Goal: Task Accomplishment & Management: Use online tool/utility

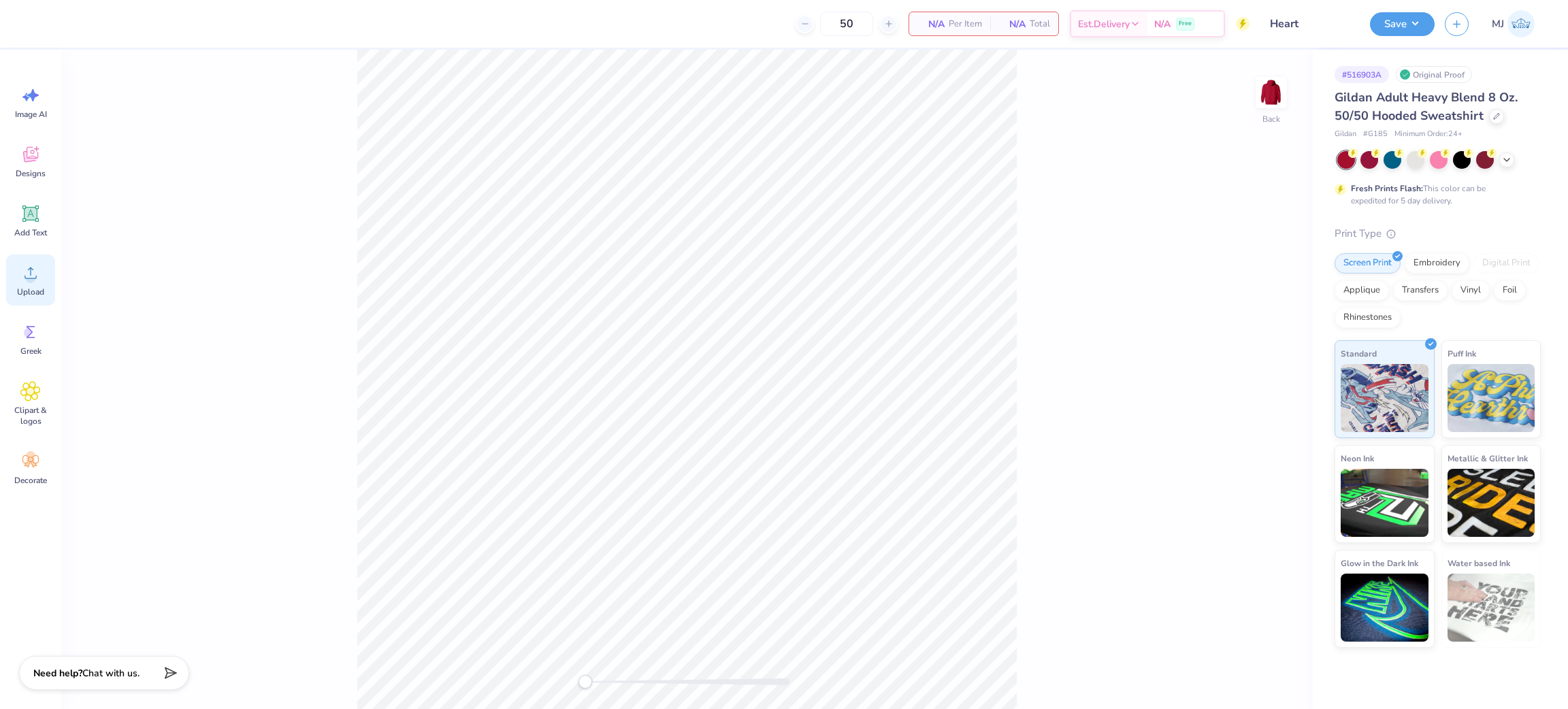
click at [26, 283] on div "Upload" at bounding box center [30, 280] width 49 height 51
click at [34, 286] on span "Upload" at bounding box center [30, 292] width 27 height 11
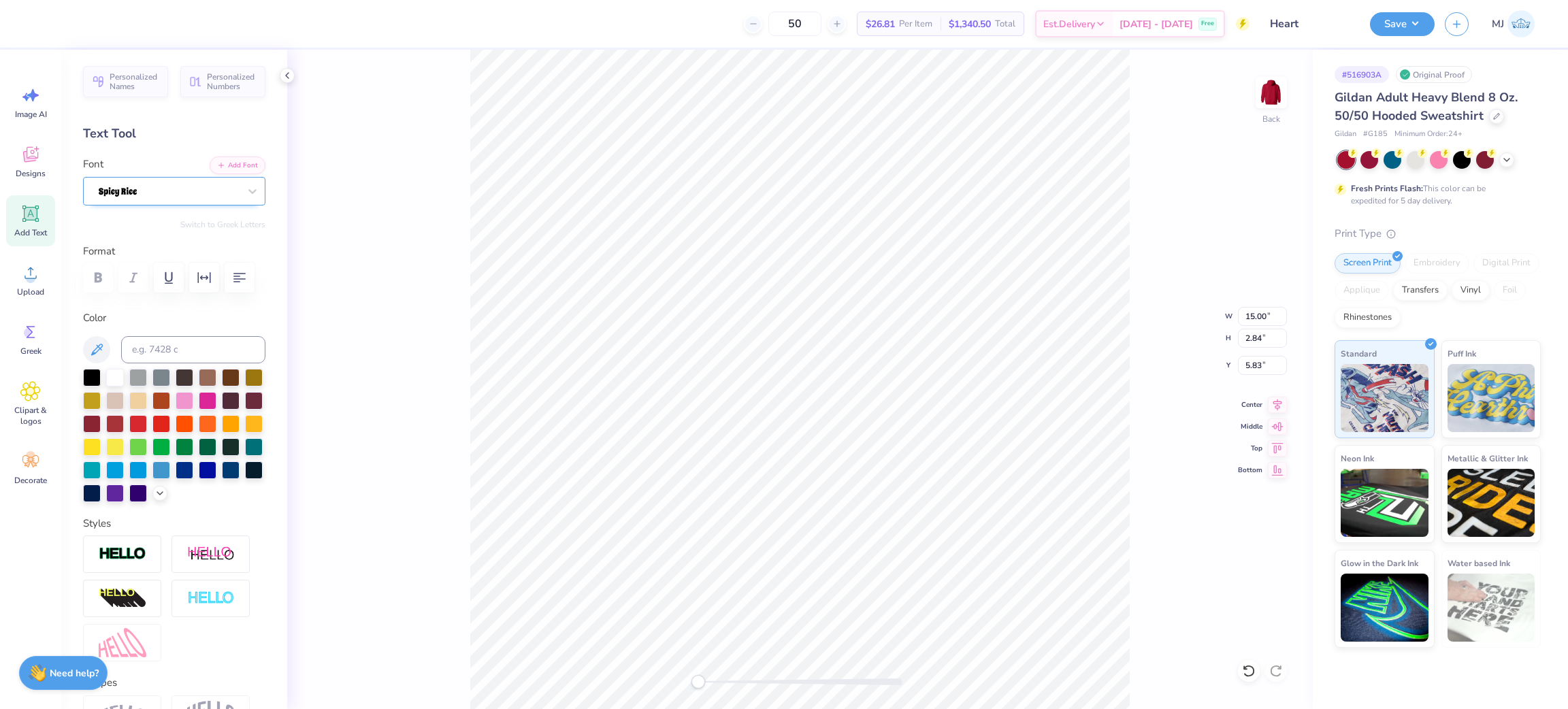
click at [158, 192] on div at bounding box center [169, 190] width 143 height 21
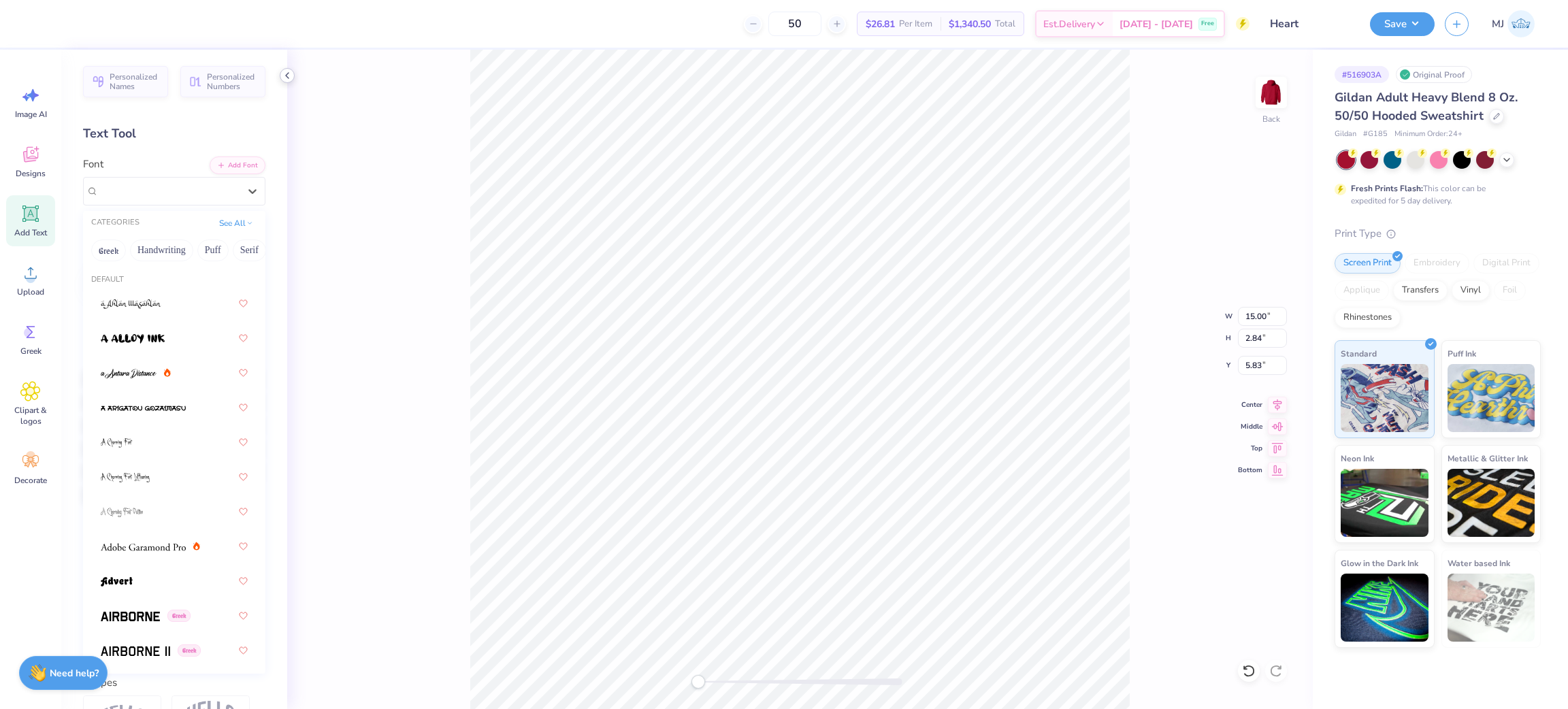
click at [283, 75] on icon at bounding box center [286, 75] width 11 height 11
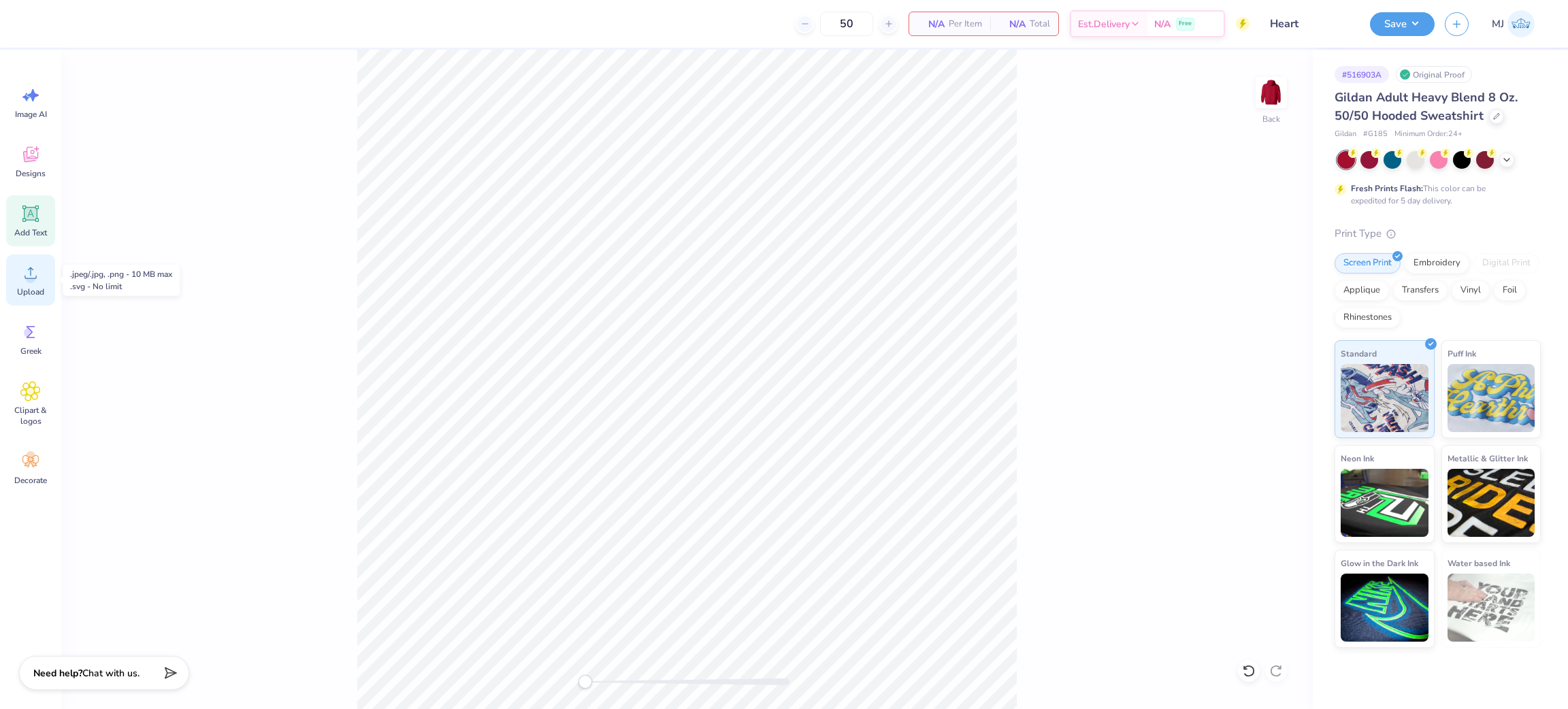
click at [30, 283] on div "Upload" at bounding box center [30, 280] width 49 height 51
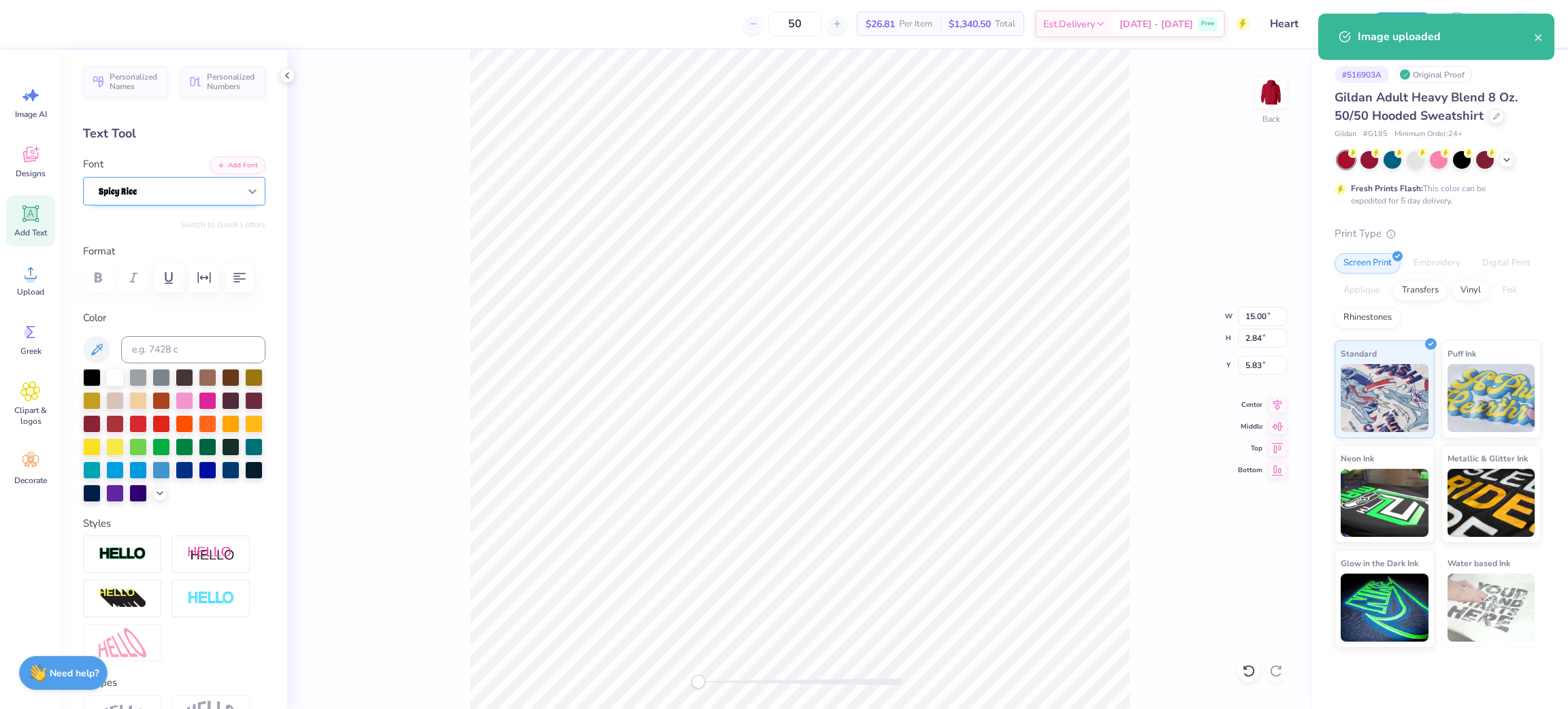
click at [240, 198] on div at bounding box center [252, 190] width 24 height 24
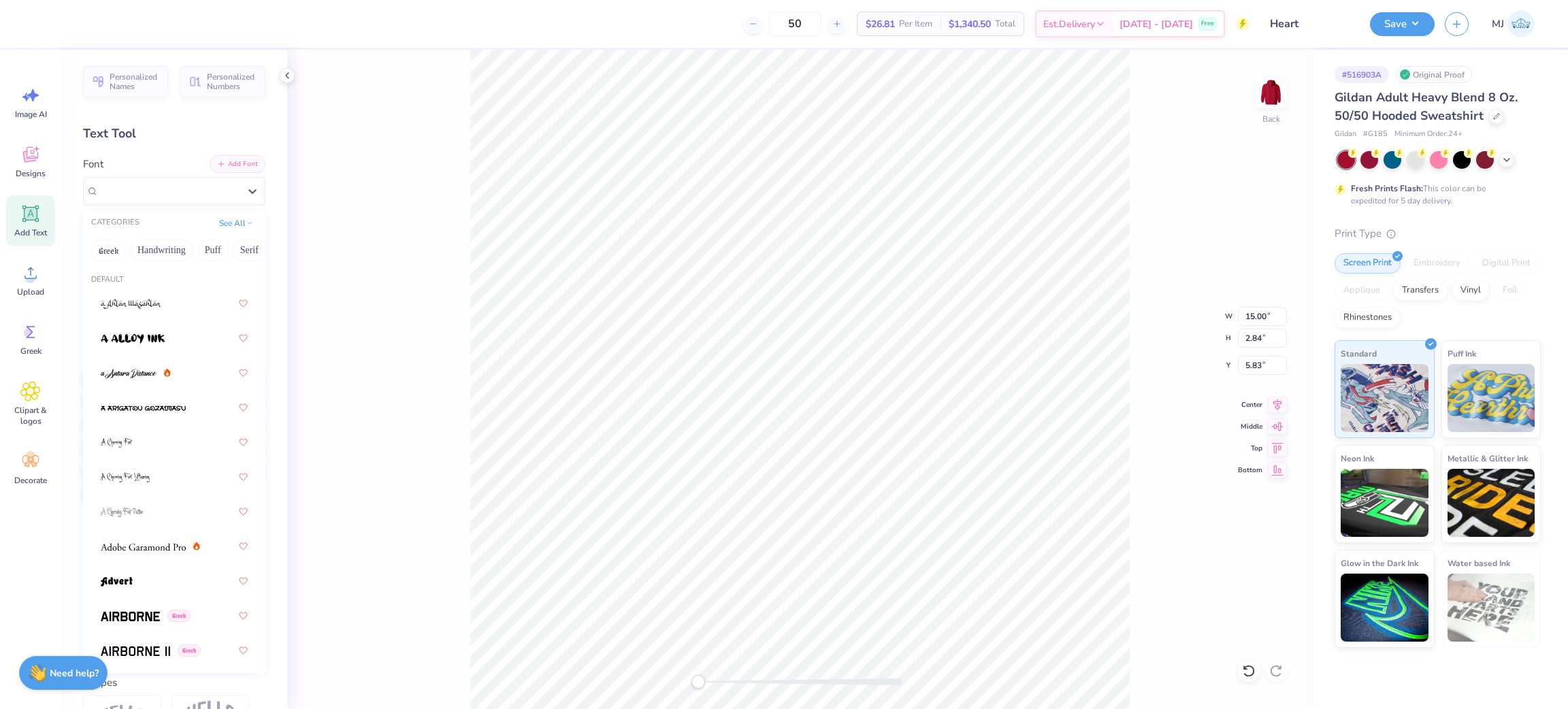
click at [228, 167] on button "Add Font" at bounding box center [237, 164] width 56 height 18
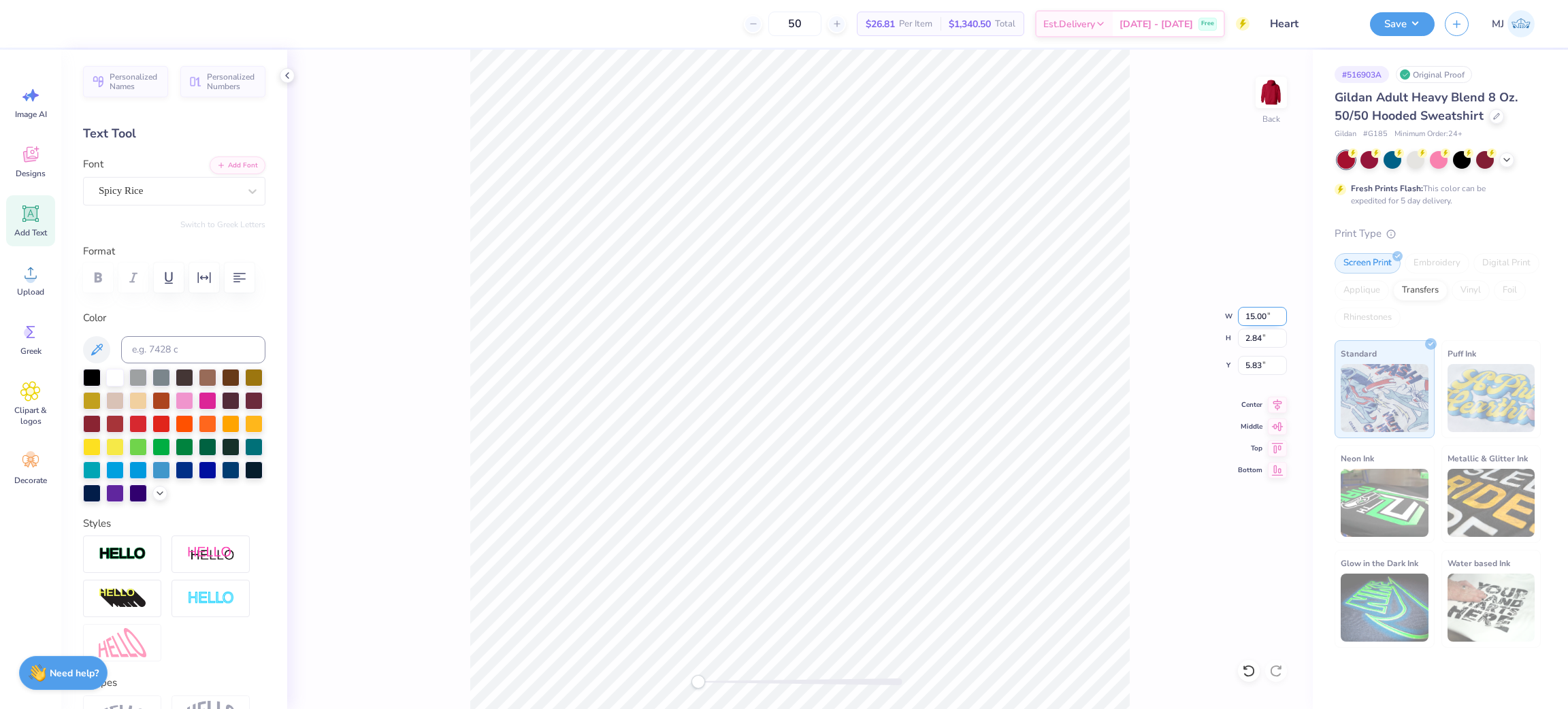
click at [1252, 310] on input "15.00" at bounding box center [1262, 316] width 49 height 19
type input "15.47"
type input "3.00"
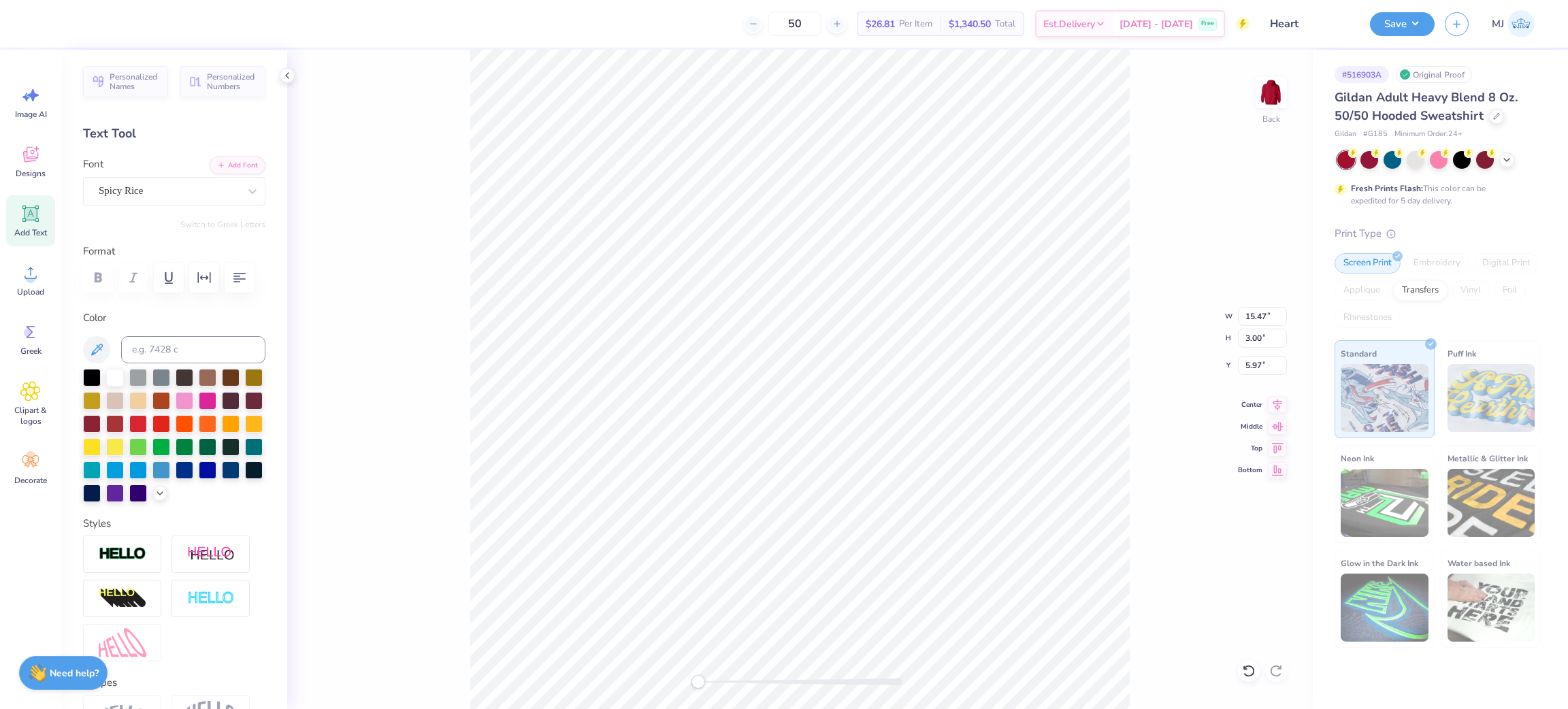
type input "5.97"
click at [1248, 310] on input "15.47" at bounding box center [1262, 316] width 49 height 19
type input "3.5"
click at [1250, 367] on input "5.97" at bounding box center [1262, 365] width 49 height 19
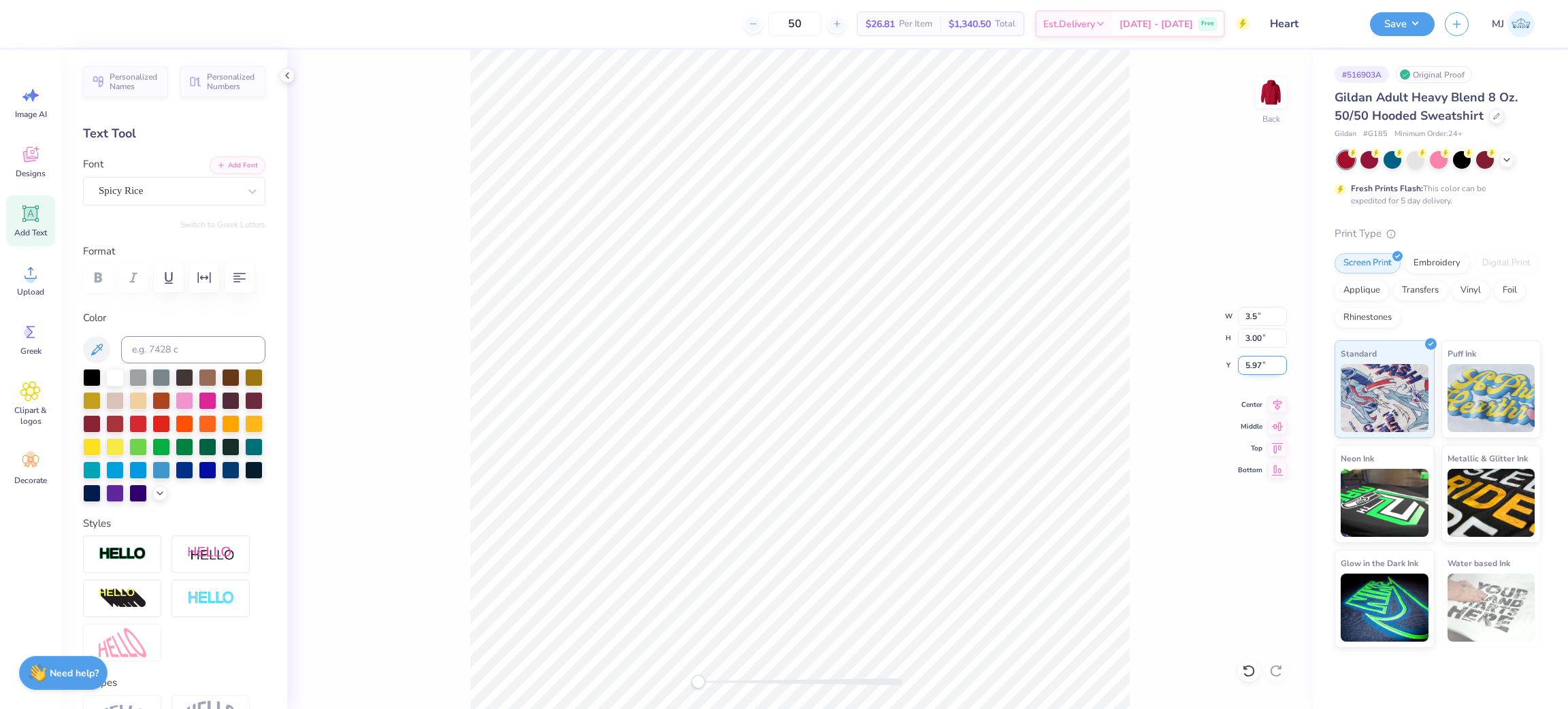
click at [1250, 367] on input "5.97" at bounding box center [1262, 365] width 49 height 19
type input "3"
click at [1249, 318] on input "0.79" at bounding box center [1262, 316] width 49 height 19
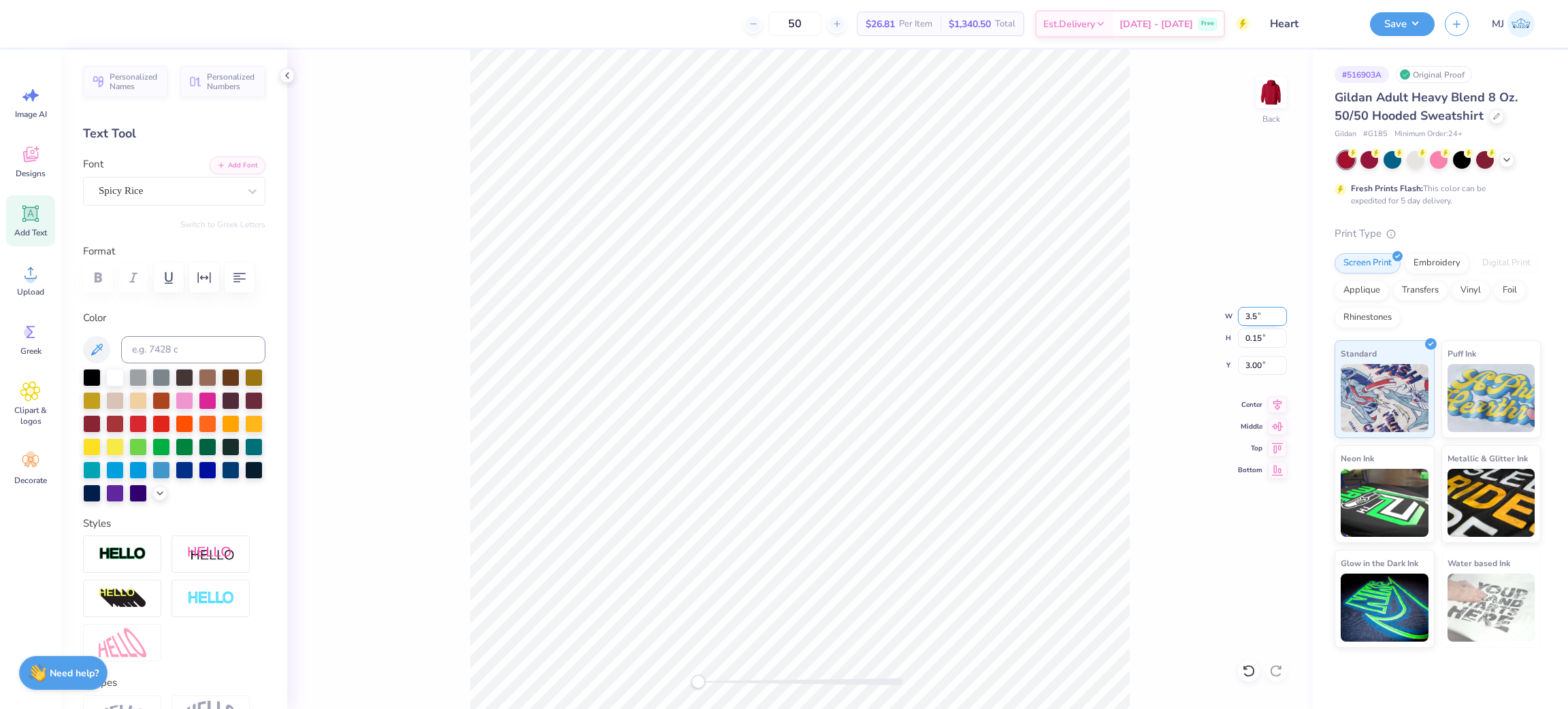
type input "3.5"
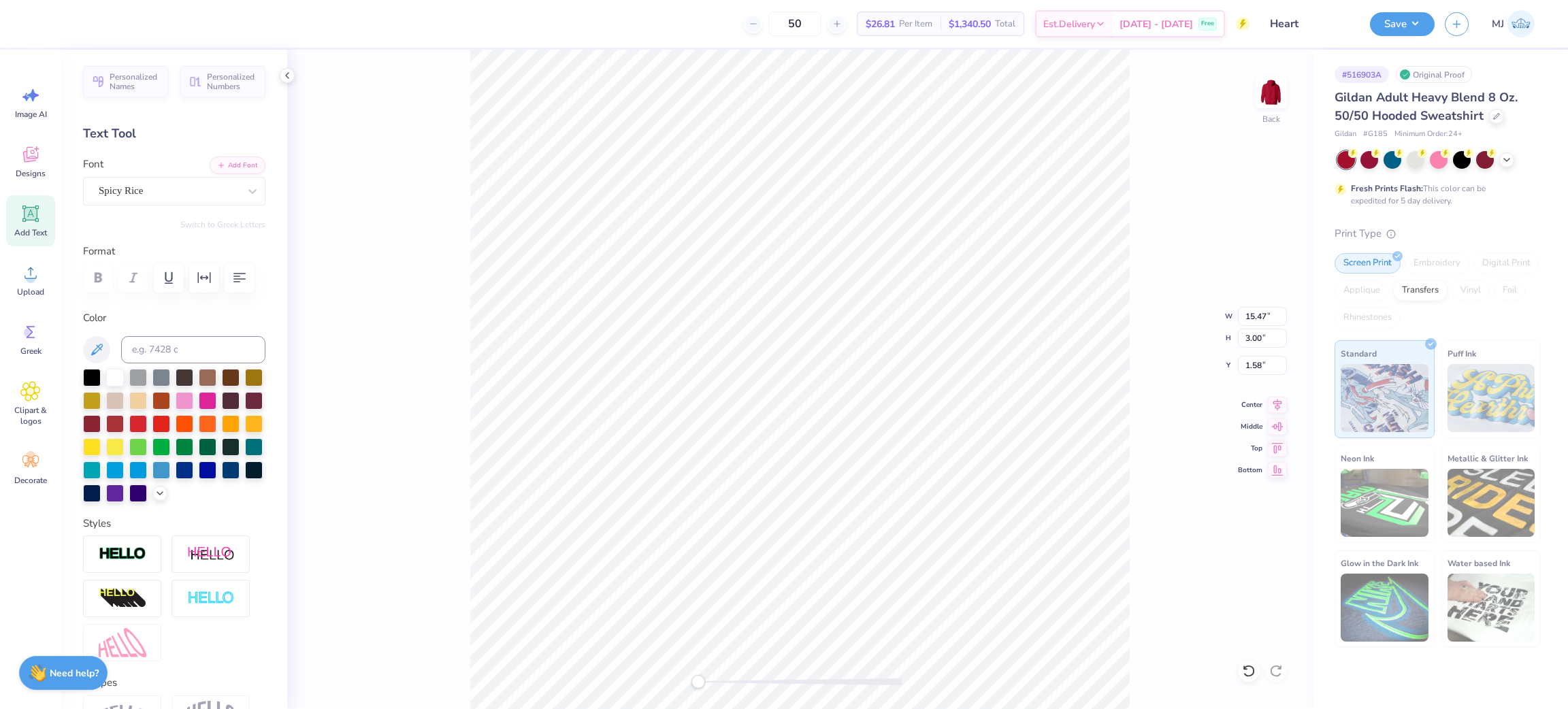
type input "3.50"
type input "0.68"
type input "2.74"
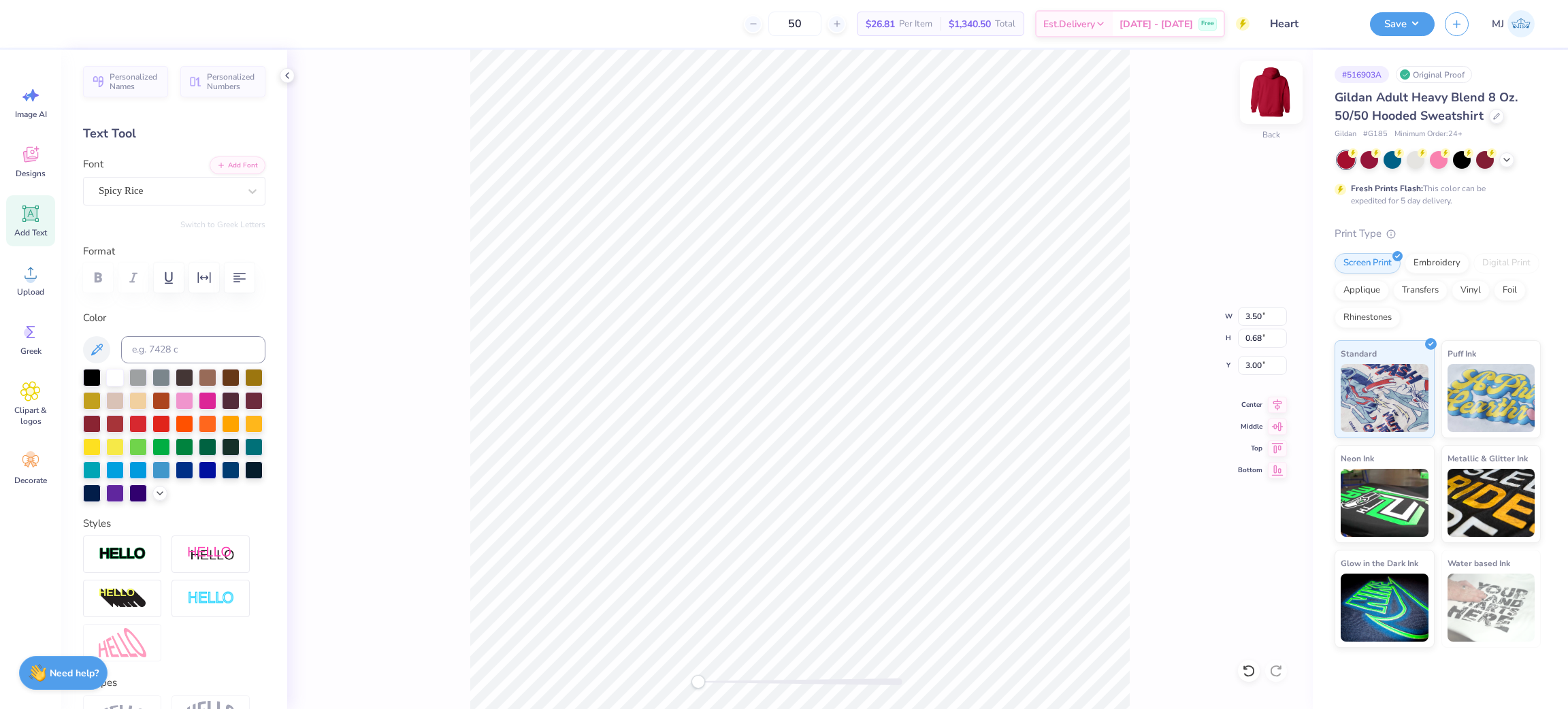
click at [1265, 87] on img at bounding box center [1271, 92] width 54 height 54
click at [34, 283] on div "Upload" at bounding box center [30, 280] width 49 height 51
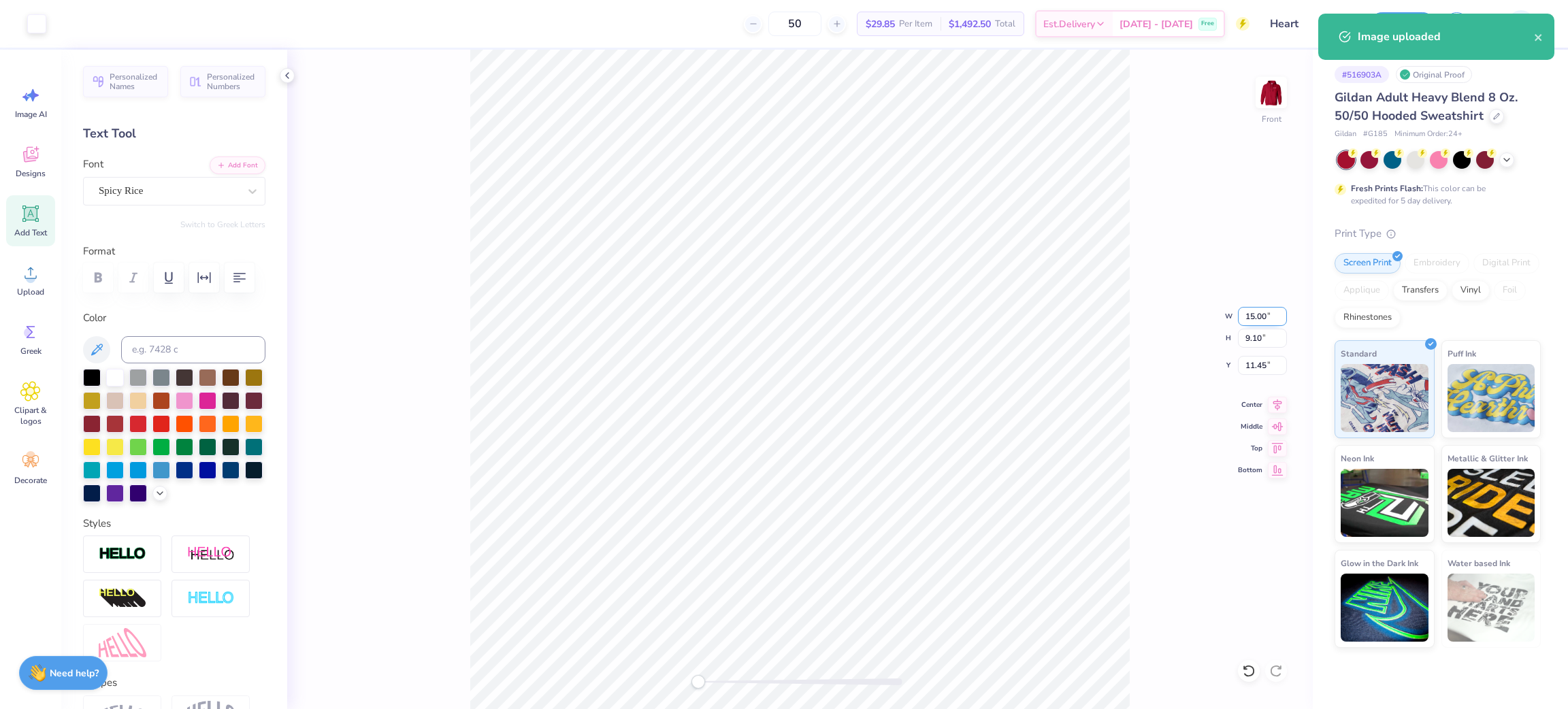
click at [1257, 314] on input "15.00" at bounding box center [1262, 316] width 49 height 19
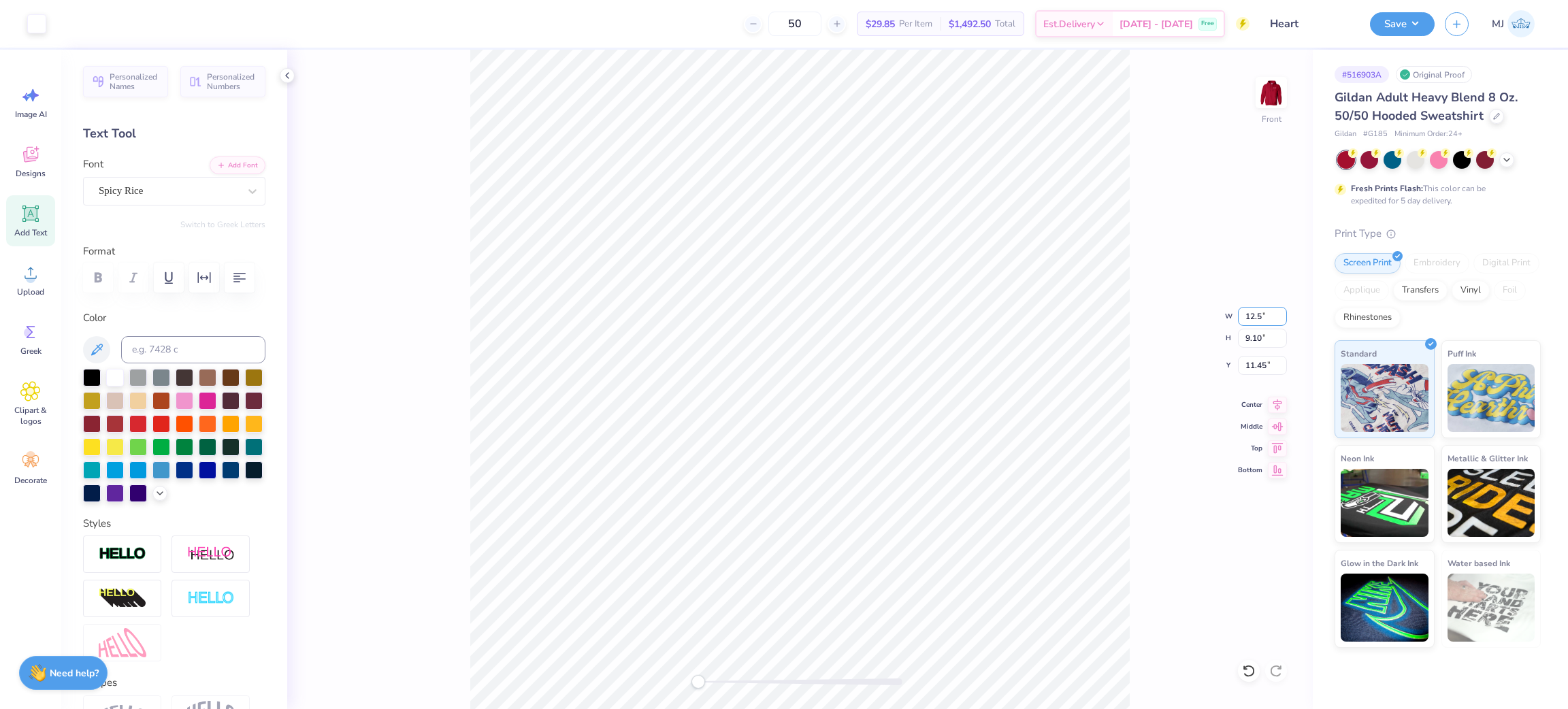
type input "12.5"
click at [1256, 361] on input "12.84" at bounding box center [1262, 365] width 49 height 19
type input "6"
click at [1287, 103] on img at bounding box center [1271, 92] width 54 height 54
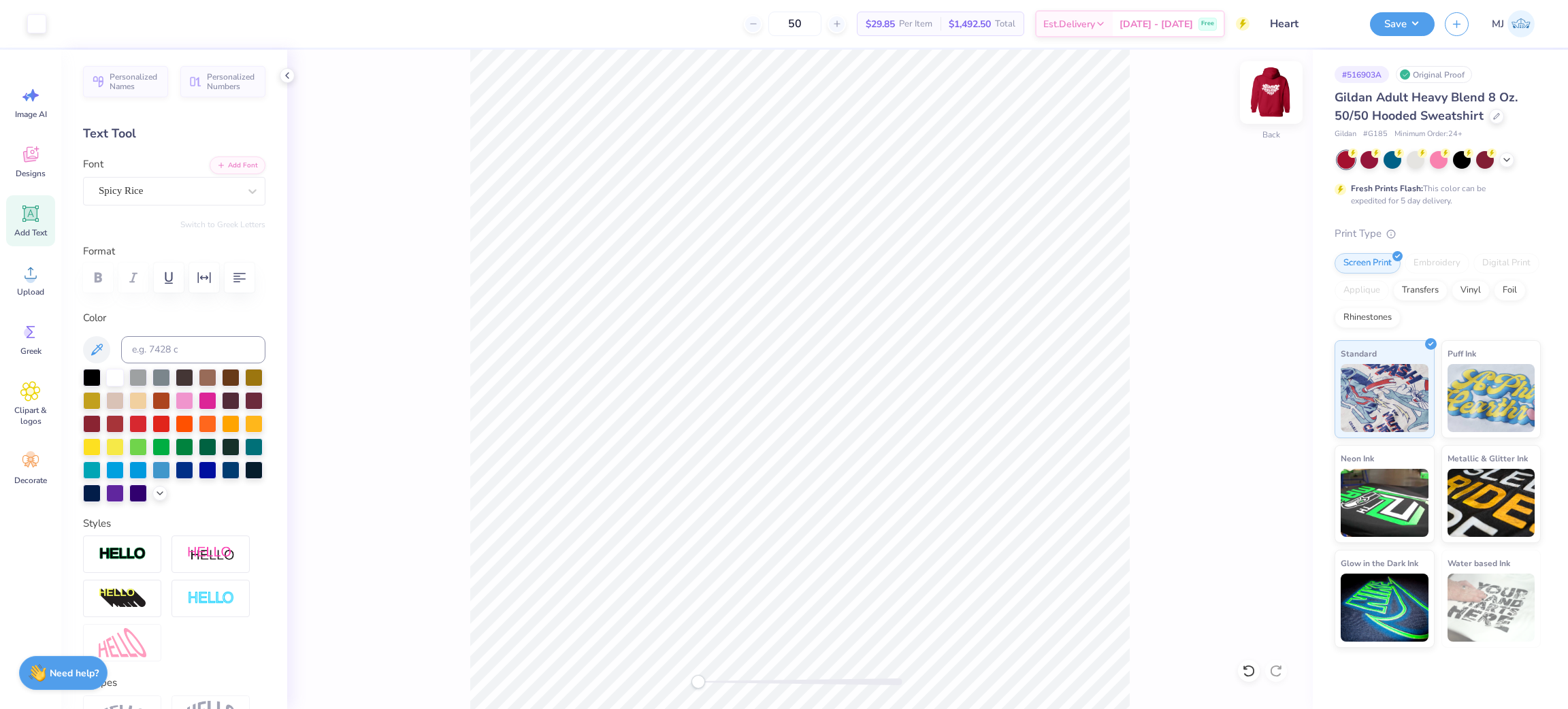
click at [1280, 103] on img at bounding box center [1271, 92] width 54 height 54
click at [1281, 94] on img at bounding box center [1271, 92] width 54 height 54
type input "12.31"
type input "7.47"
type input "3.81"
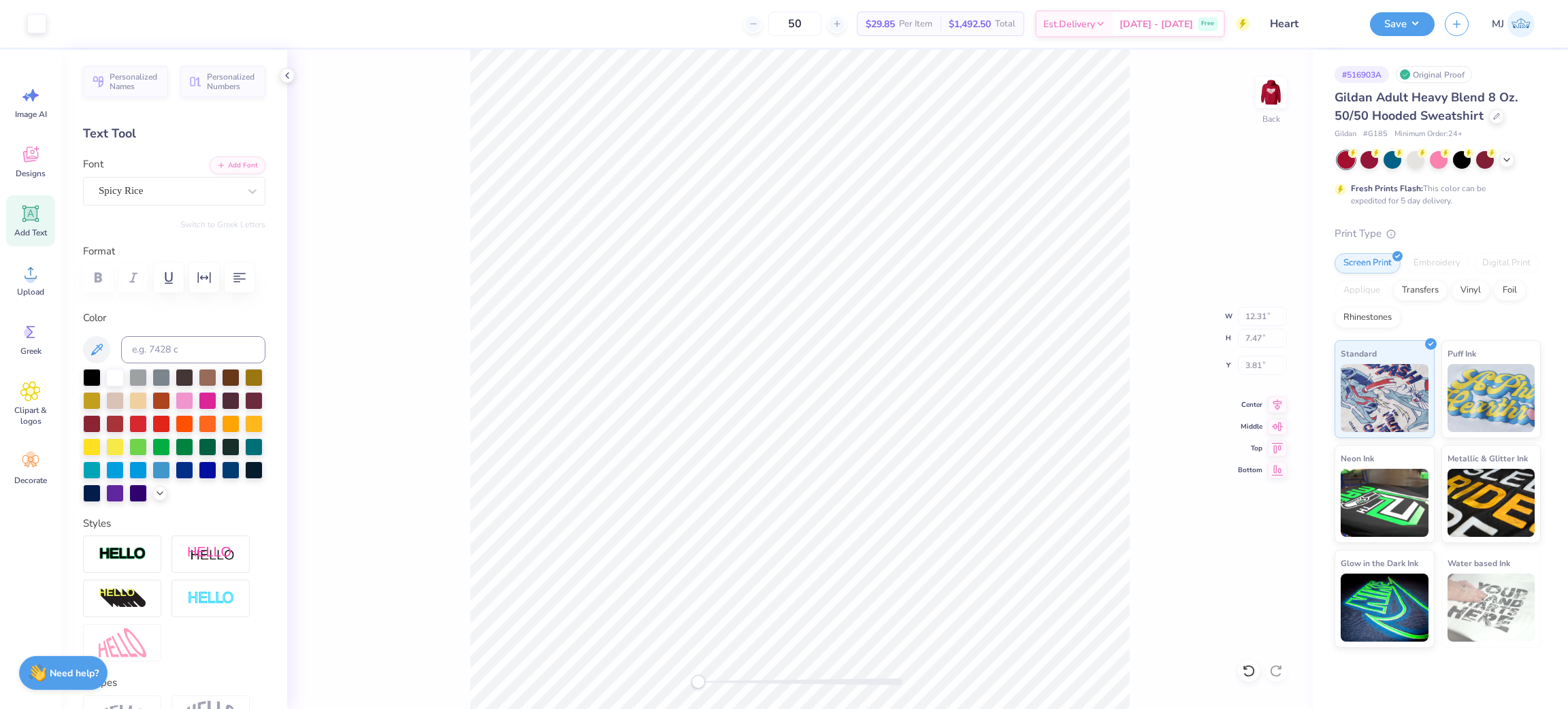
type input "3.50"
type input "0.68"
type input "3.00"
click at [1411, 24] on button "Save" at bounding box center [1402, 22] width 64 height 24
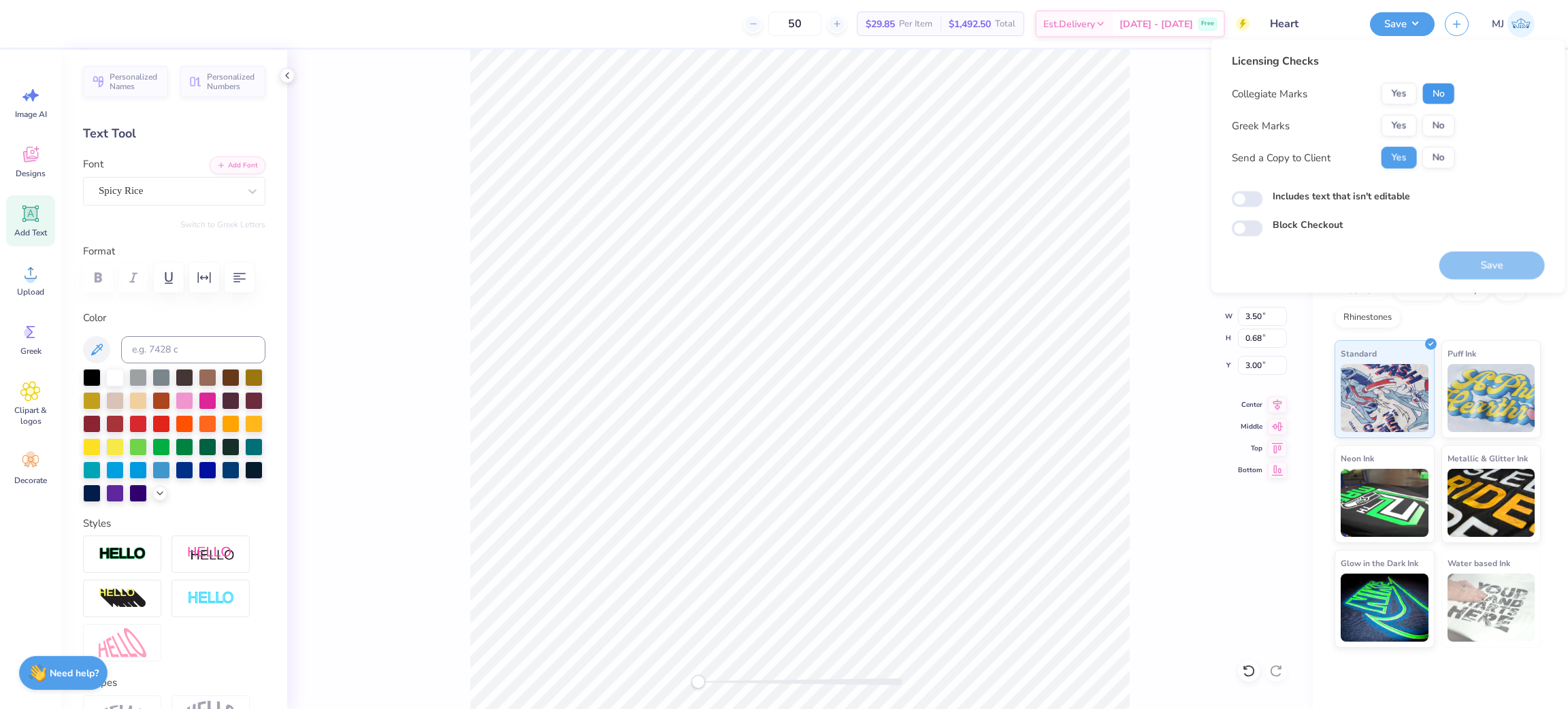
click at [1431, 92] on button "No" at bounding box center [1438, 94] width 33 height 22
click at [1411, 122] on button "Yes" at bounding box center [1399, 126] width 35 height 22
